Goal: Transaction & Acquisition: Download file/media

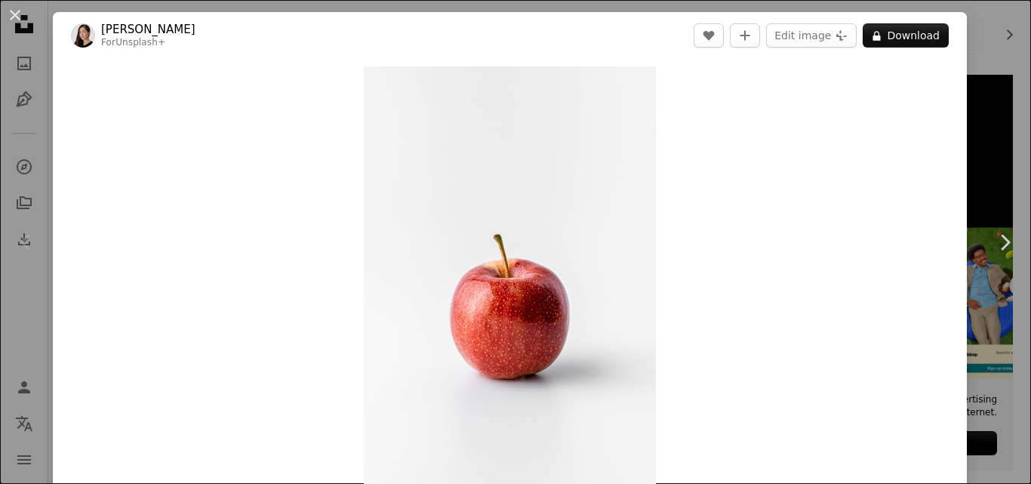
scroll to position [21, 0]
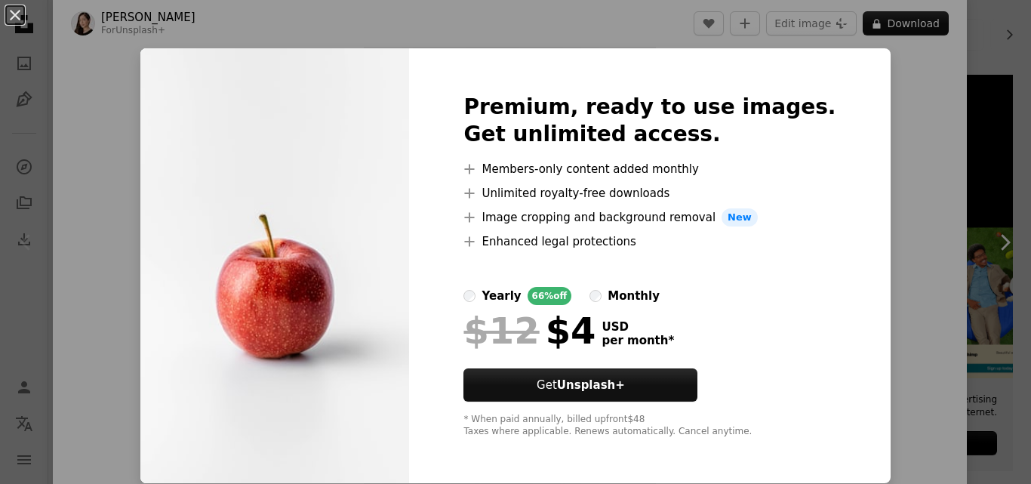
click at [325, 270] on img at bounding box center [274, 265] width 269 height 435
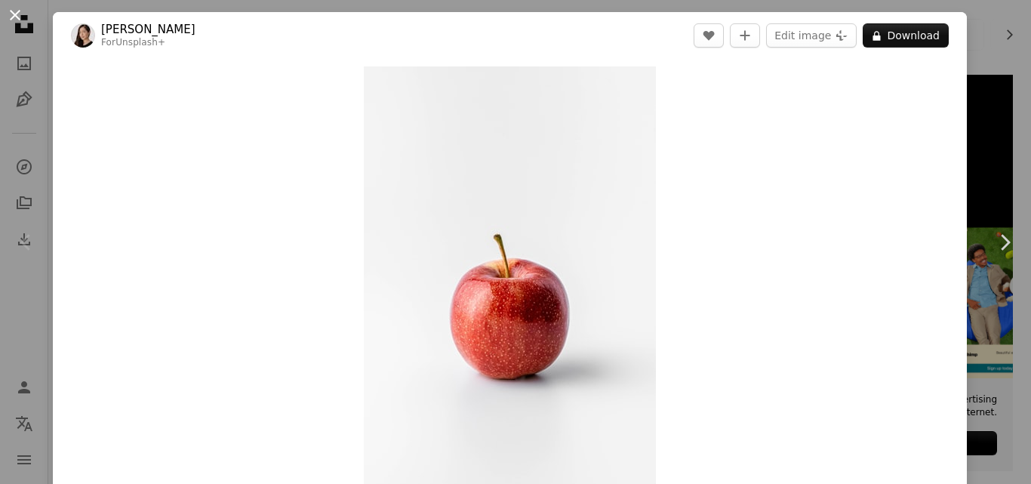
click at [9, 11] on button "An X shape" at bounding box center [15, 15] width 18 height 18
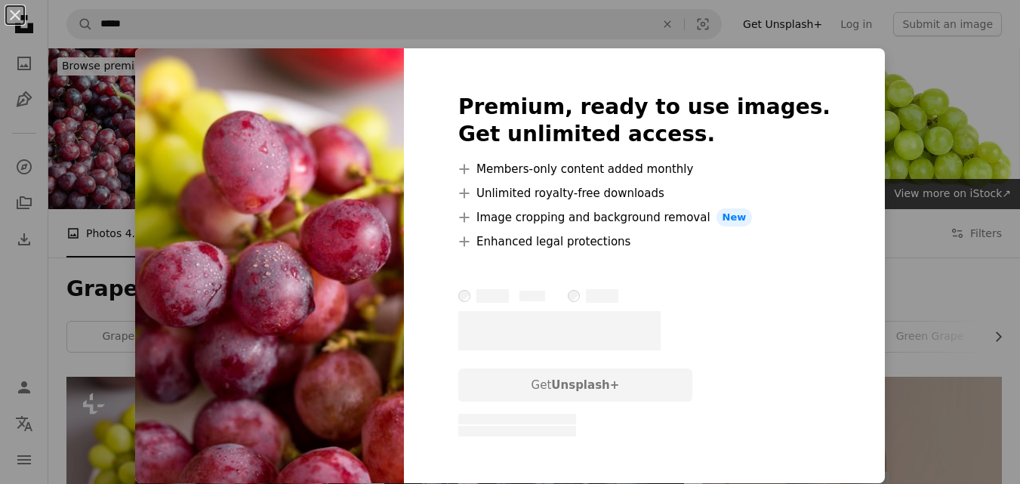
scroll to position [226, 0]
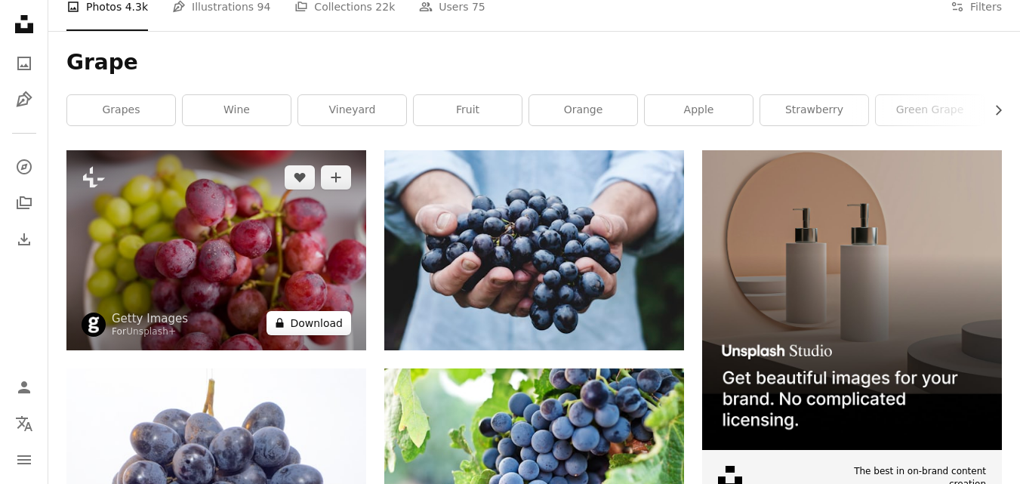
click at [312, 319] on button "A lock Download" at bounding box center [309, 323] width 85 height 24
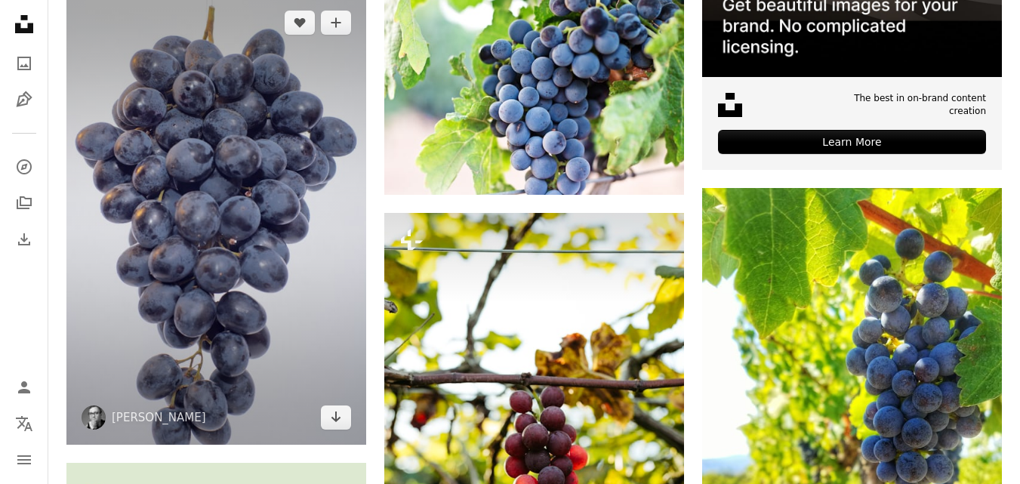
scroll to position [604, 0]
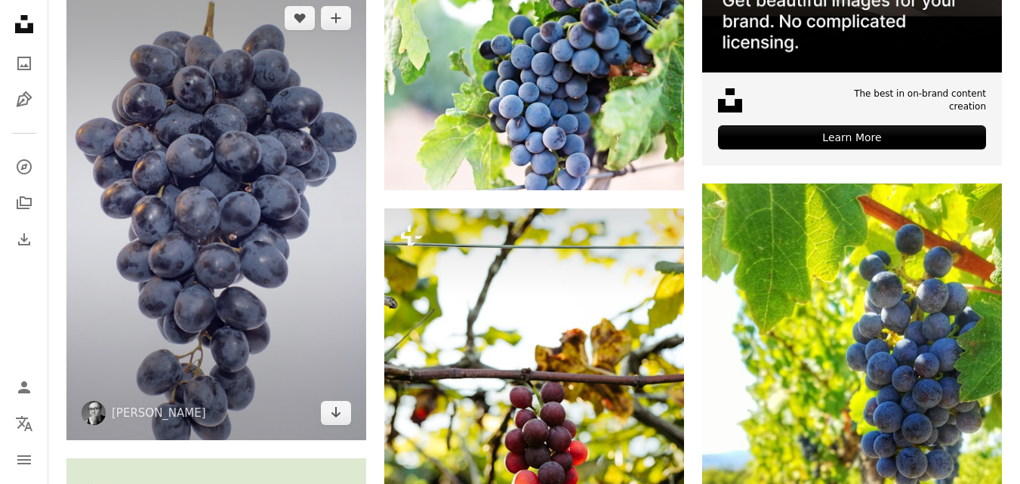
click at [241, 190] on img at bounding box center [216, 216] width 300 height 450
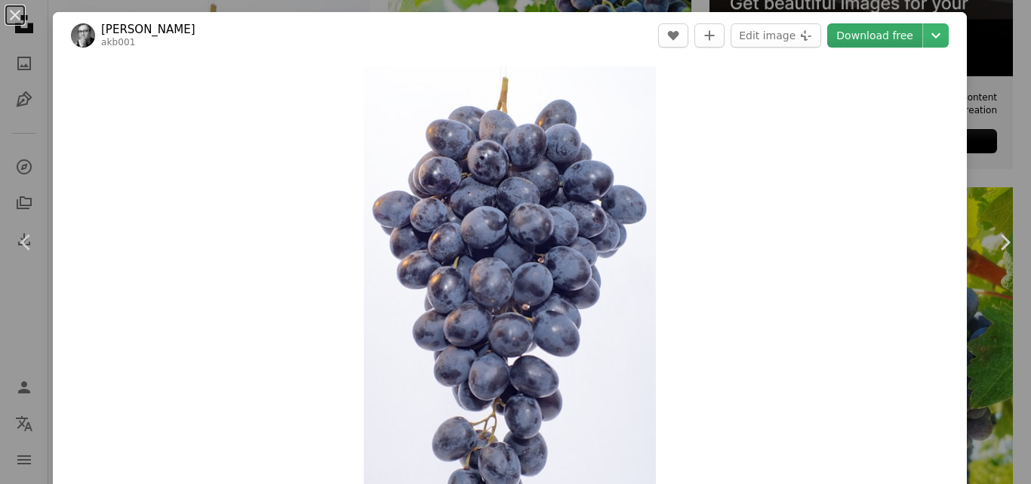
click at [862, 32] on link "Download free" at bounding box center [874, 35] width 95 height 24
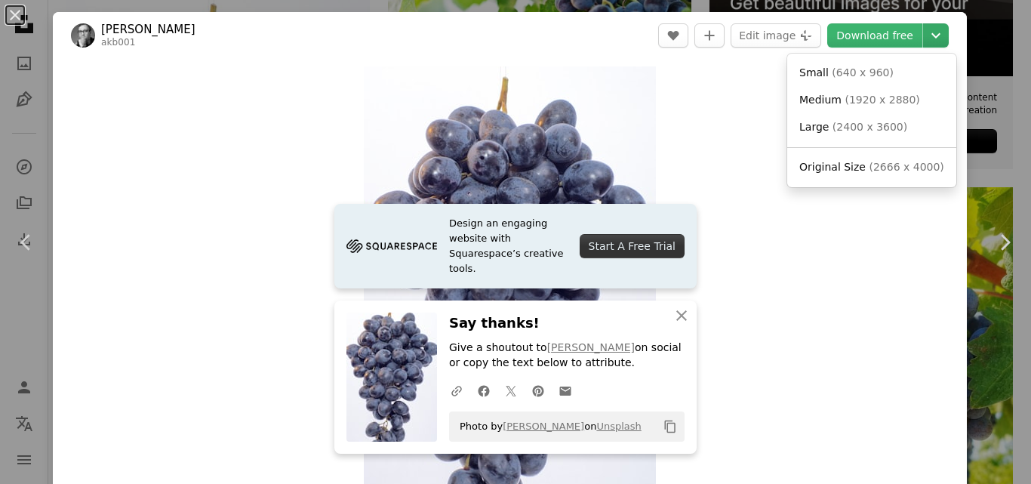
click at [926, 39] on icon "Chevron down" at bounding box center [936, 35] width 24 height 18
click at [836, 73] on span "( 640 x 960 )" at bounding box center [863, 72] width 62 height 12
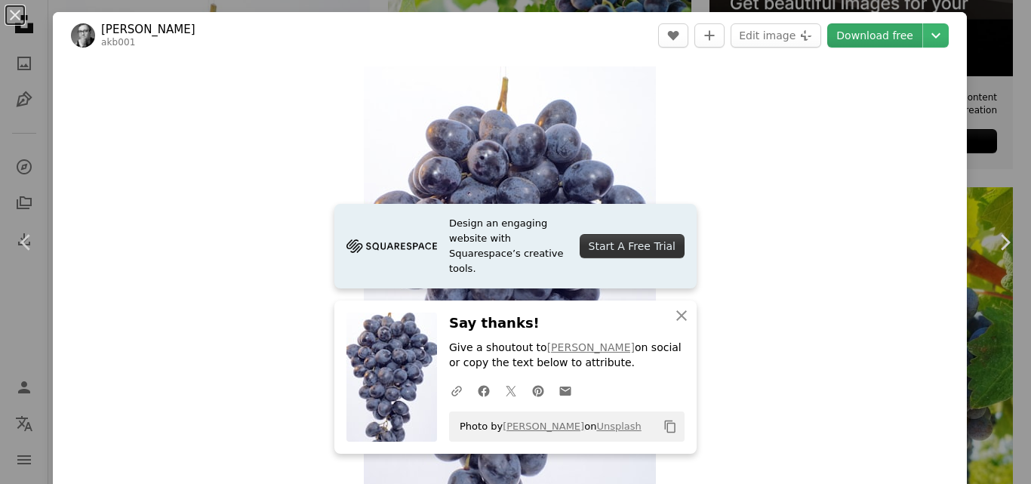
click at [872, 37] on link "Download free" at bounding box center [874, 35] width 95 height 24
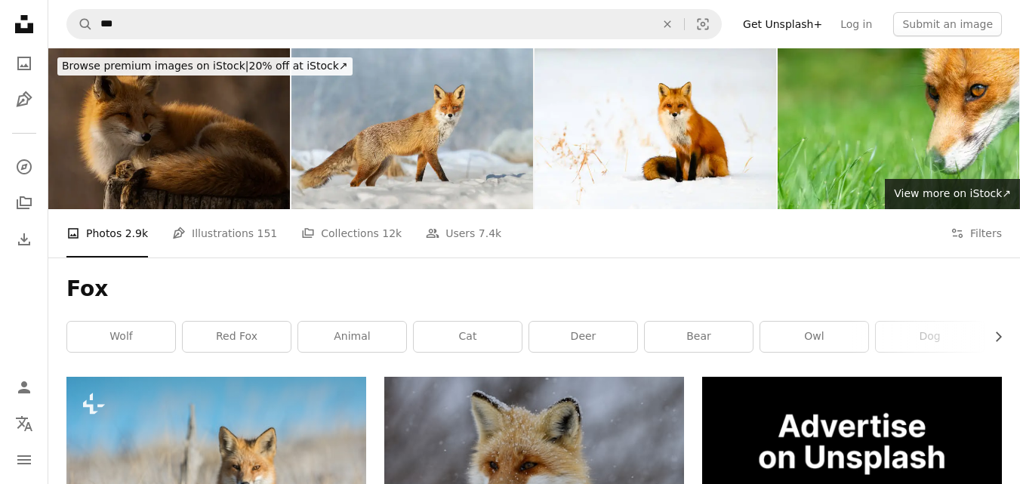
click at [195, 122] on img at bounding box center [169, 128] width 242 height 161
